Goal: Find specific page/section: Find specific page/section

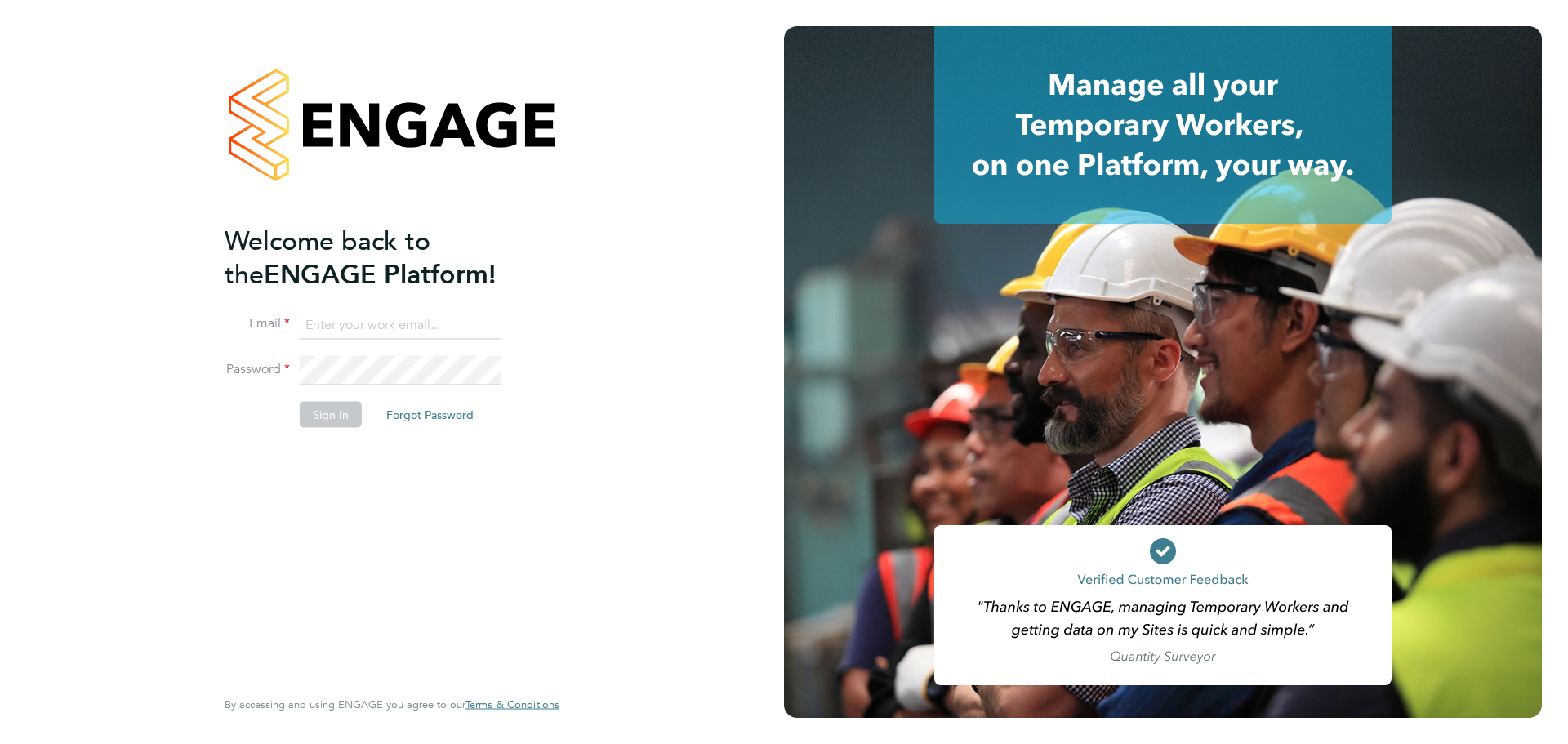
type input "kimberley@elliotscottgroup.com"
click at [344, 419] on button "Sign In" at bounding box center [330, 414] width 62 height 26
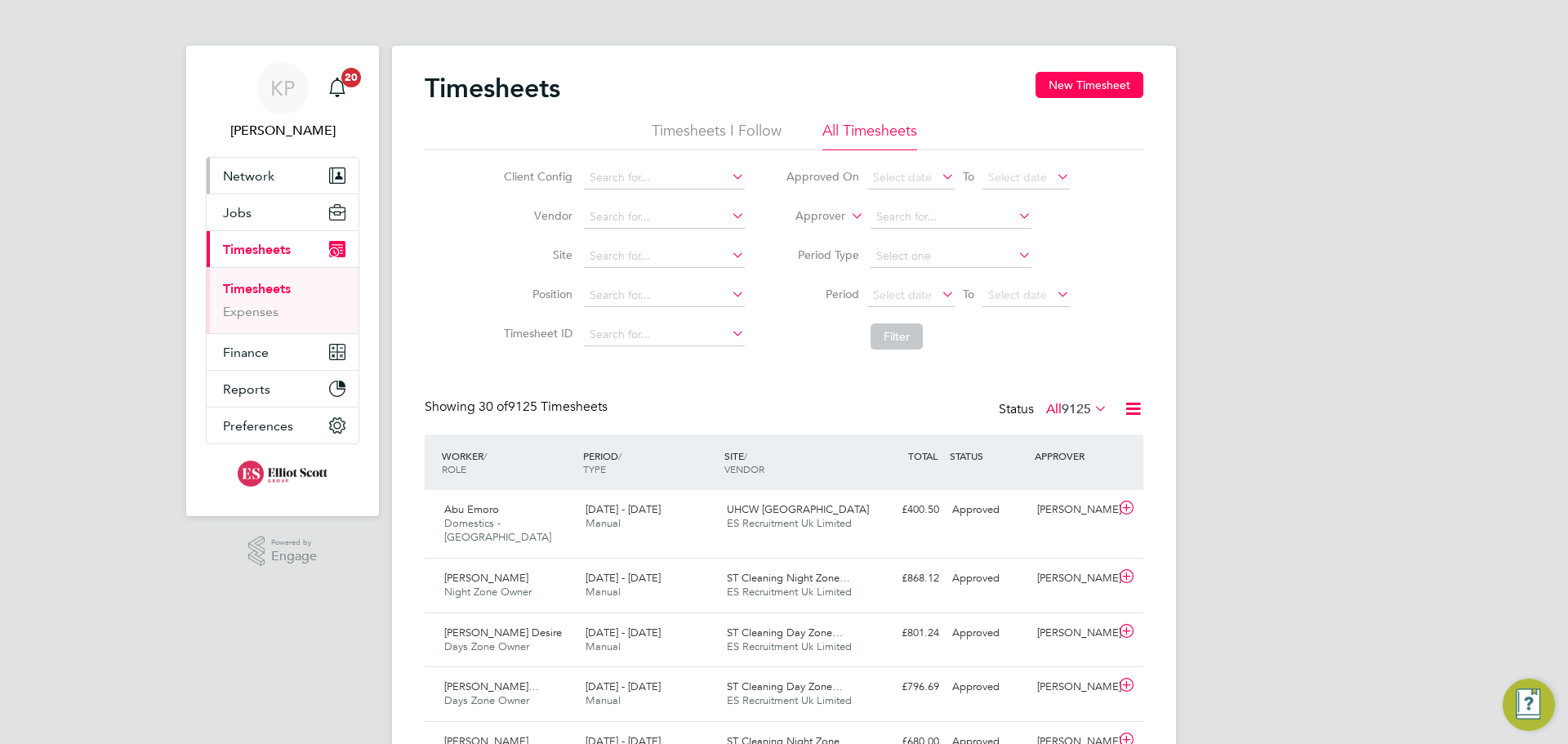
click at [245, 173] on span "Network" at bounding box center [248, 175] width 52 height 16
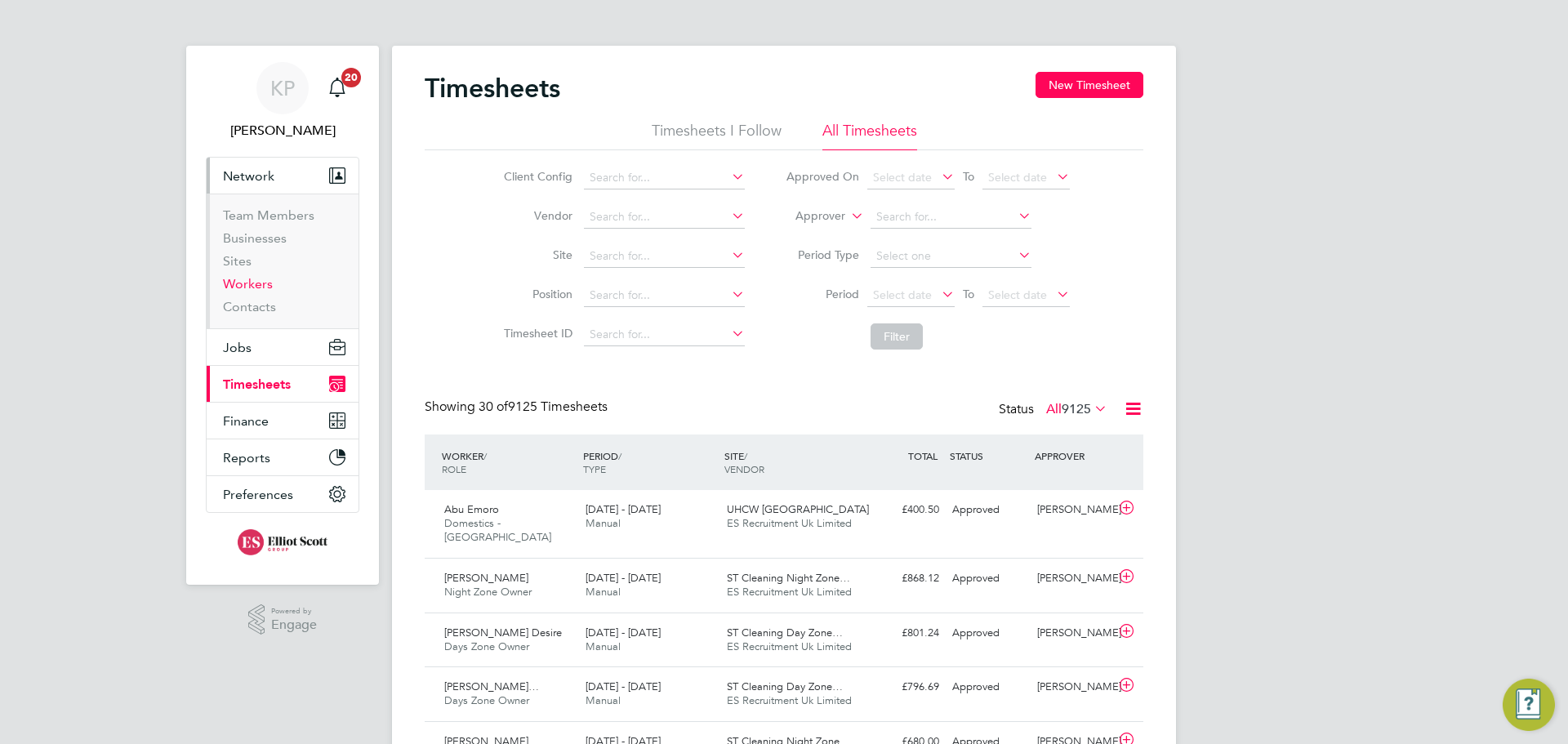
click at [256, 285] on link "Workers" at bounding box center [248, 283] width 50 height 16
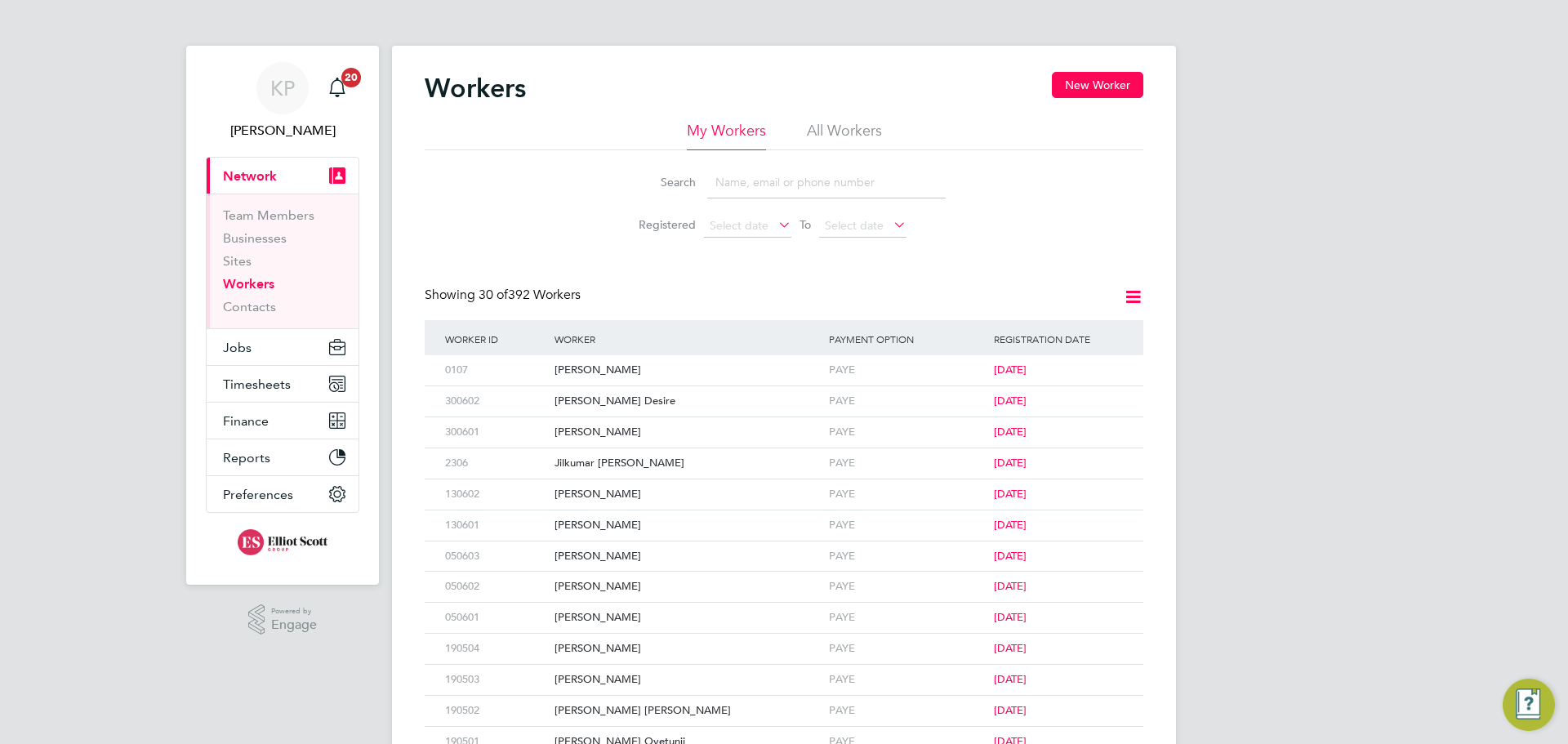
click at [758, 189] on input at bounding box center [826, 182] width 239 height 32
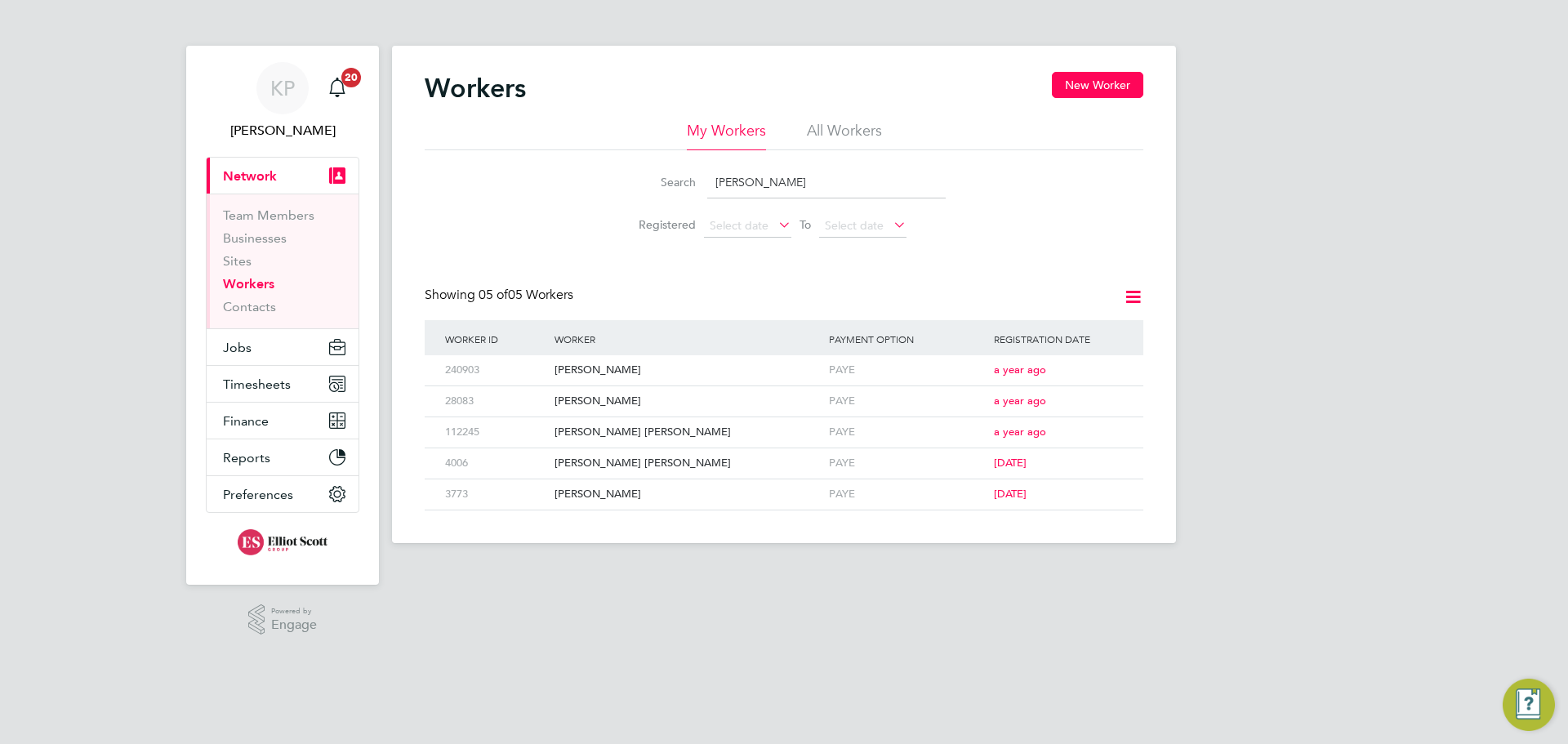
type input "jos"
click at [1116, 369] on icon at bounding box center [1107, 371] width 16 height 20
click at [584, 374] on div "[PERSON_NAME]" at bounding box center [687, 370] width 274 height 30
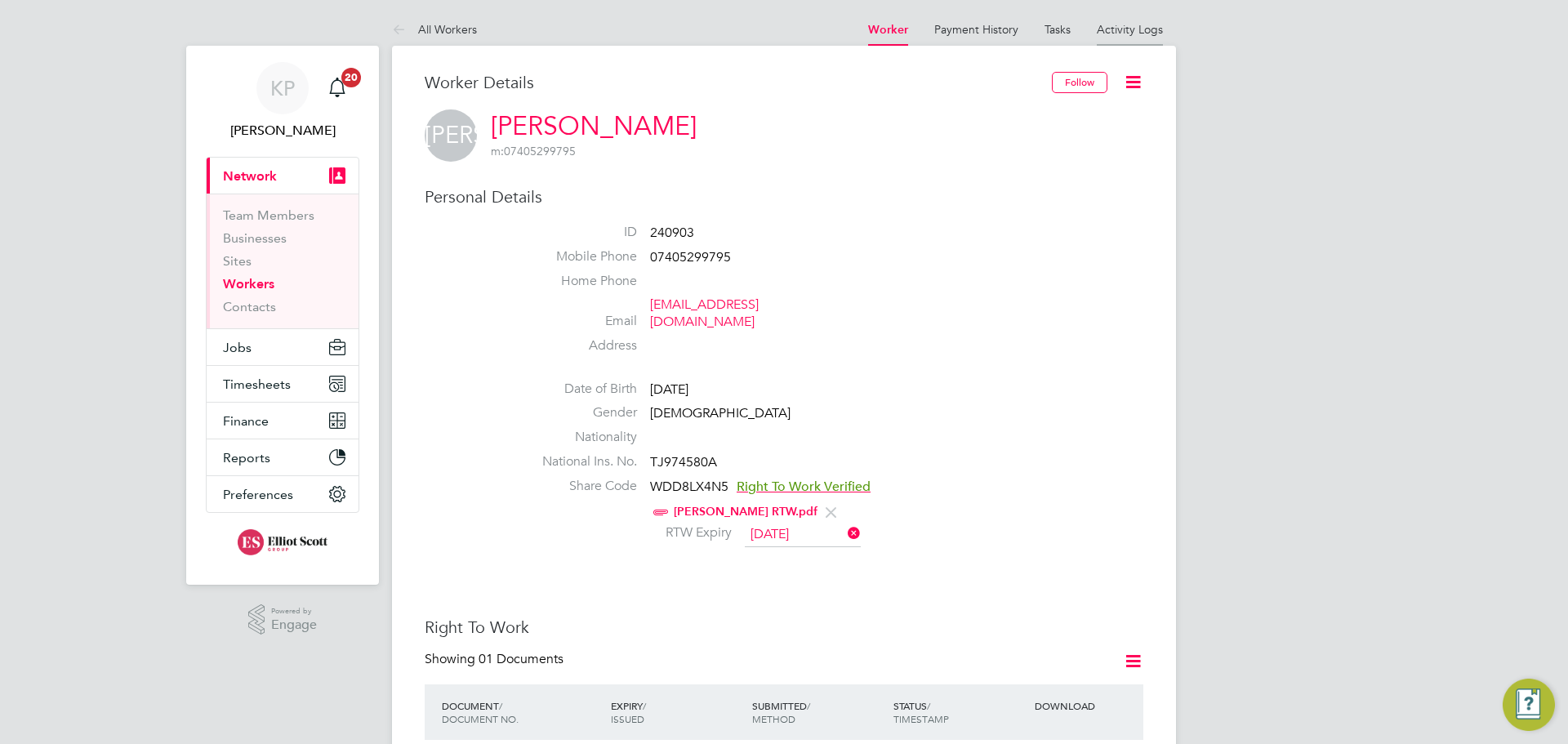
click at [1141, 35] on link "Activity Logs" at bounding box center [1130, 30] width 66 height 15
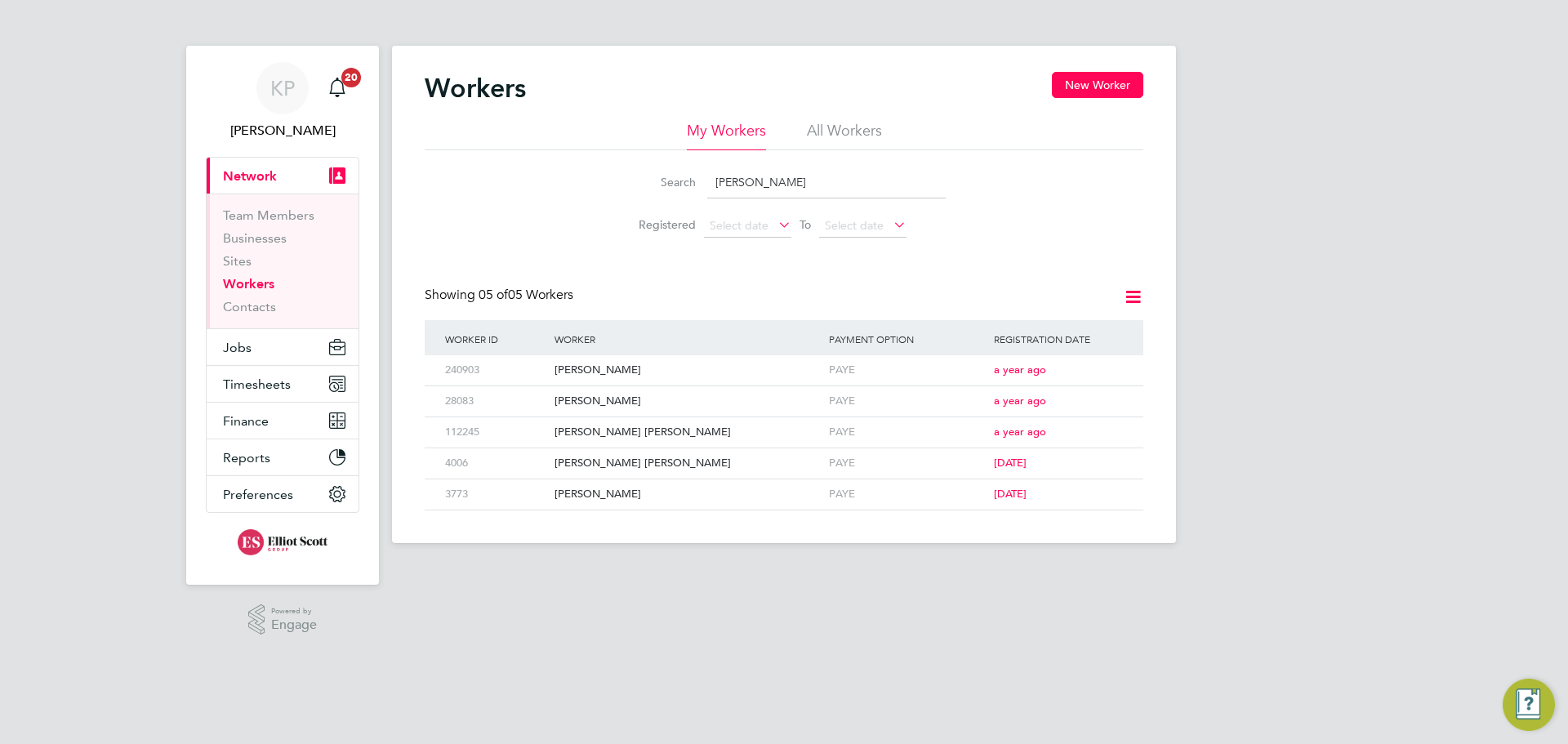
click at [786, 179] on input "[PERSON_NAME]" at bounding box center [826, 182] width 239 height 32
type input "j"
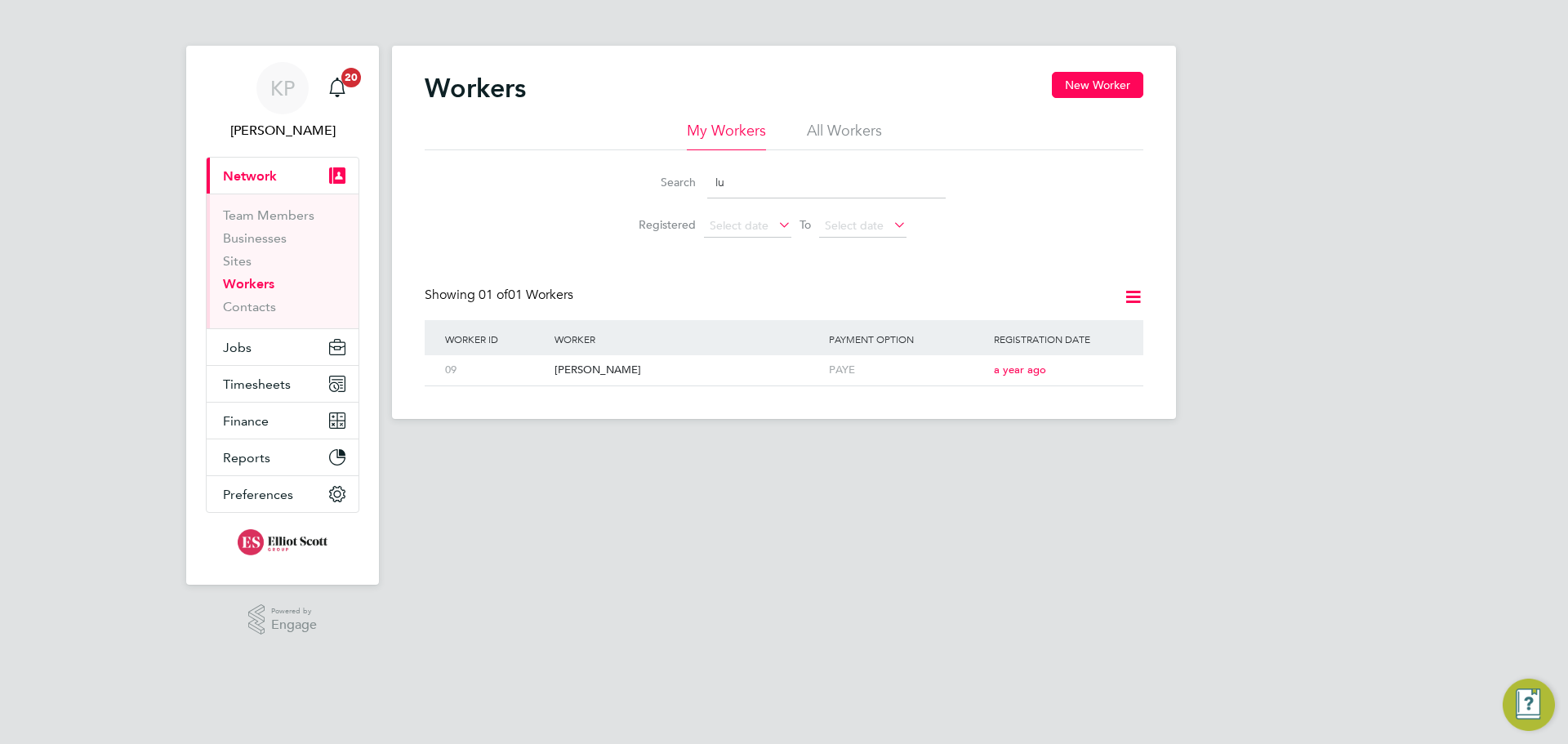
type input "l"
